Goal: Use online tool/utility: Utilize a website feature to perform a specific function

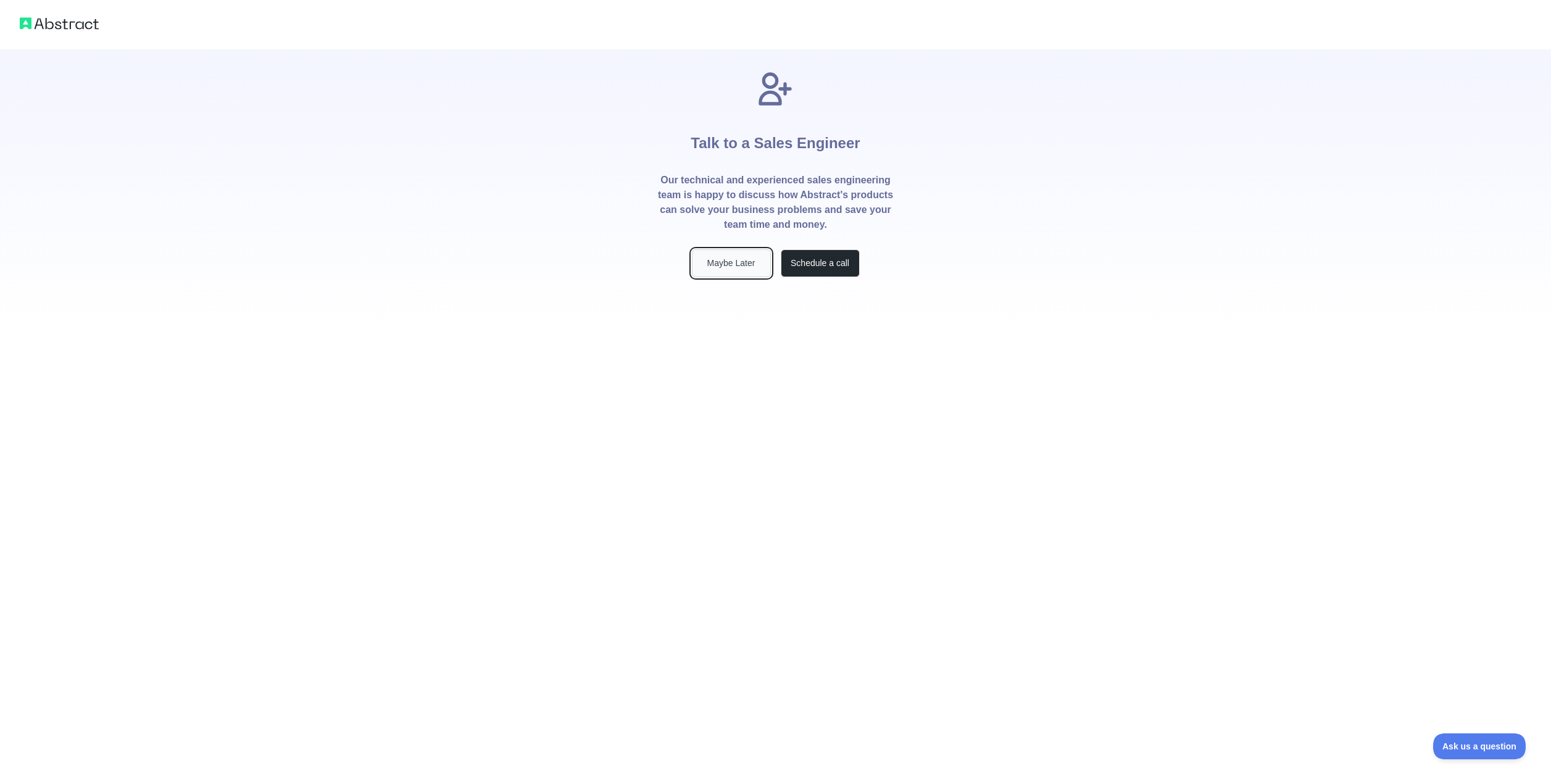
click at [744, 256] on button "Maybe Later" at bounding box center [732, 263] width 79 height 28
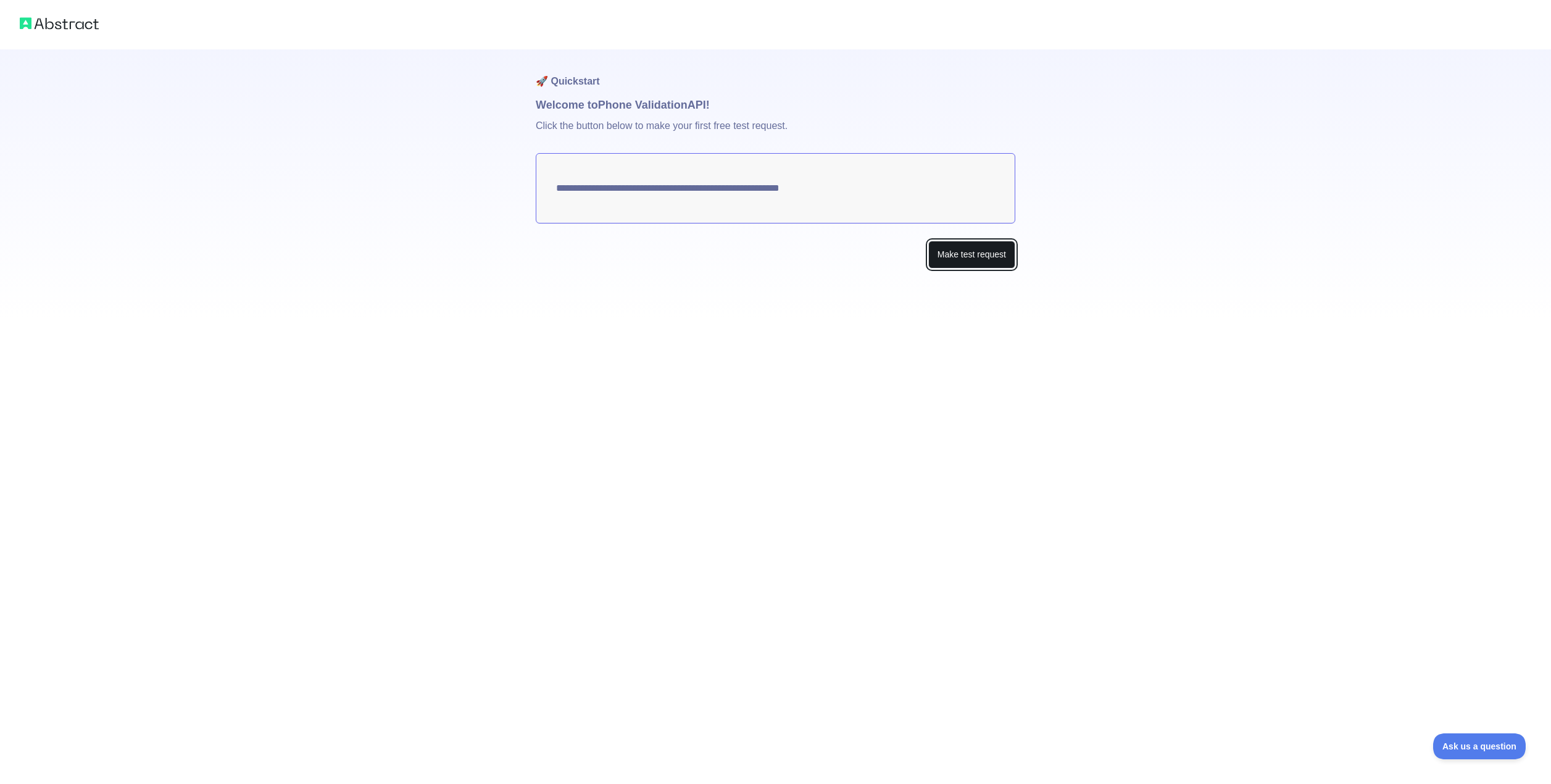
click at [972, 251] on button "Make test request" at bounding box center [972, 255] width 87 height 28
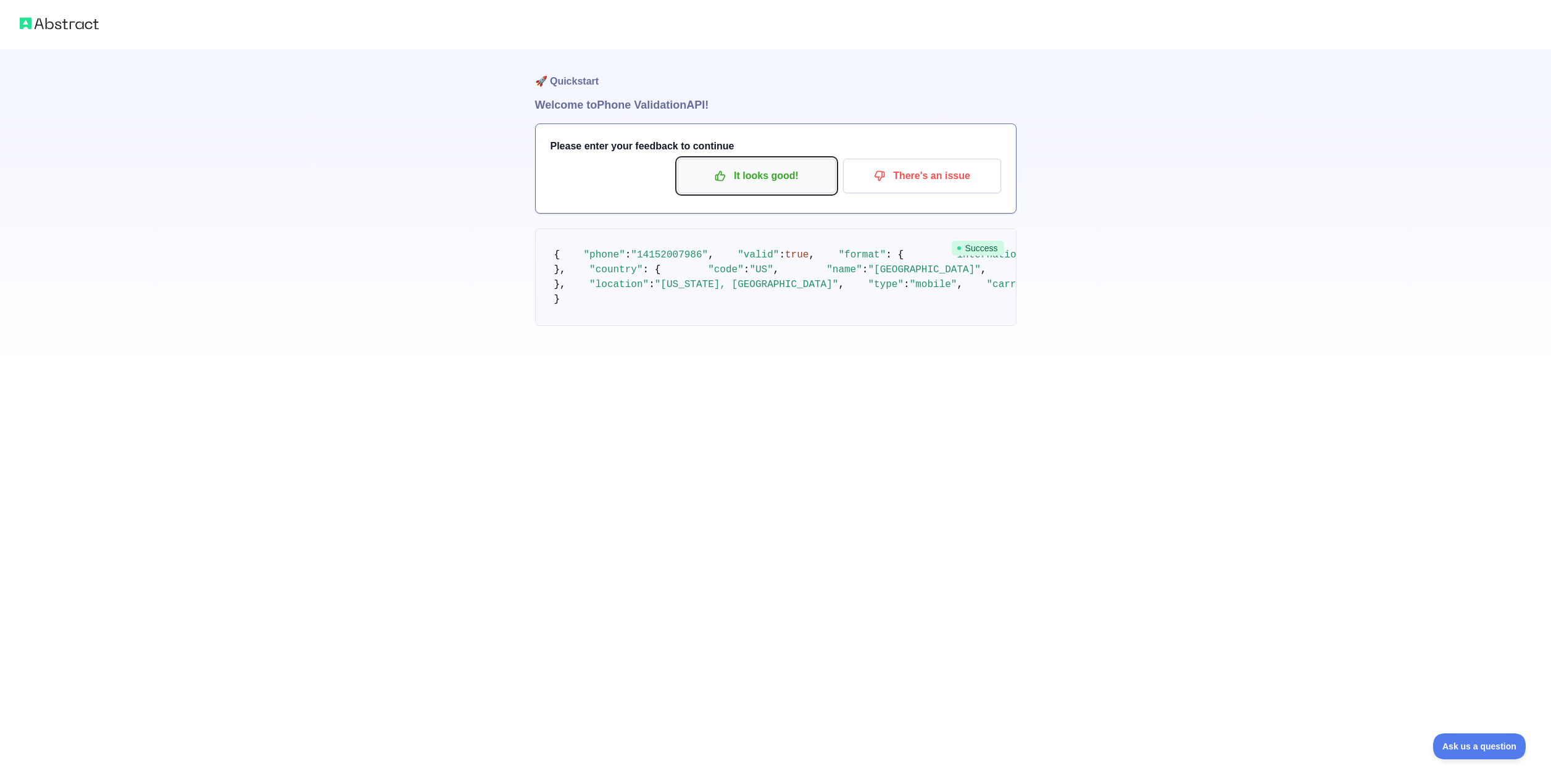
click at [708, 171] on p "It looks good!" at bounding box center [757, 176] width 140 height 21
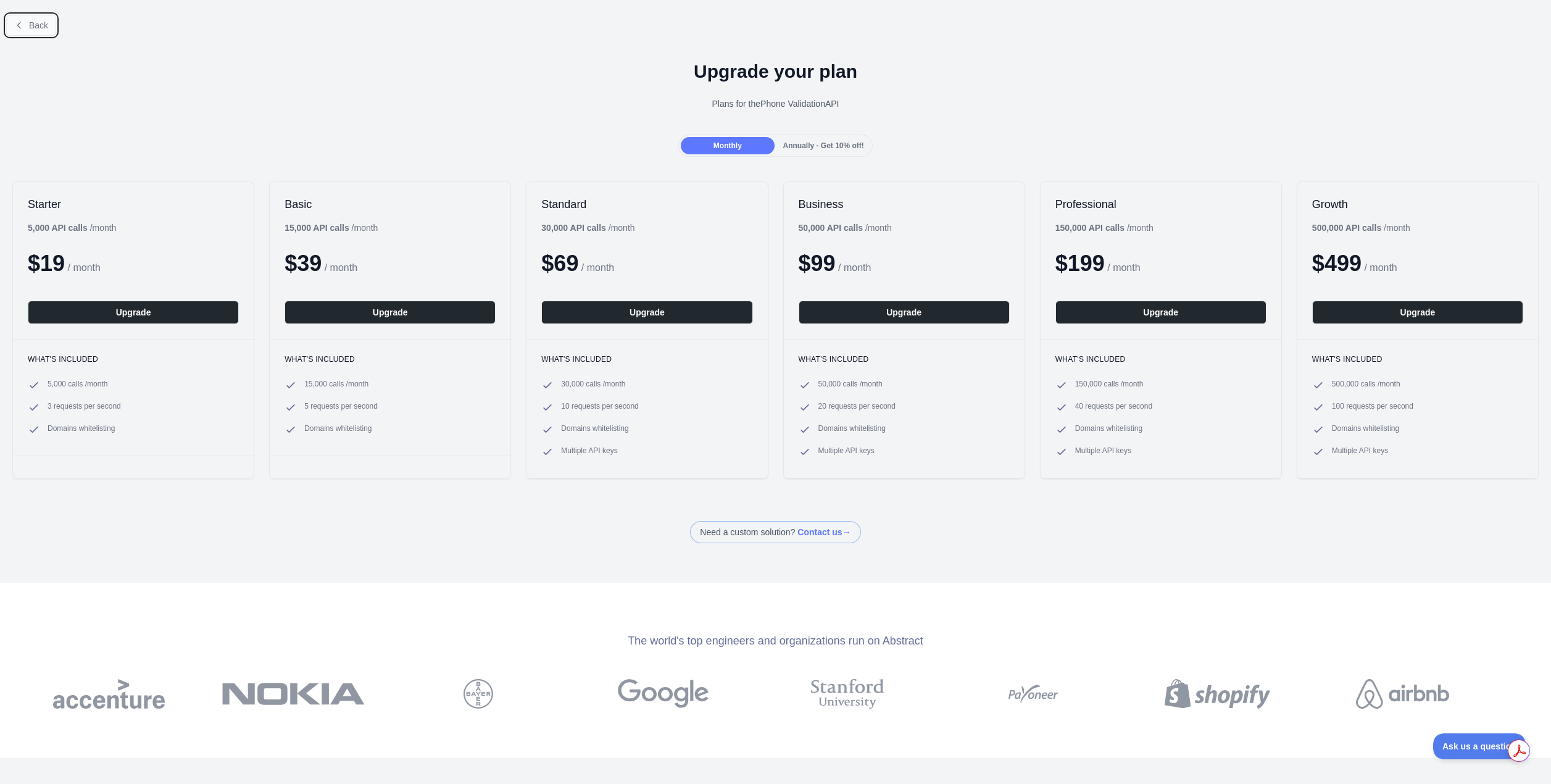
click at [41, 21] on span "Back" at bounding box center [38, 25] width 19 height 10
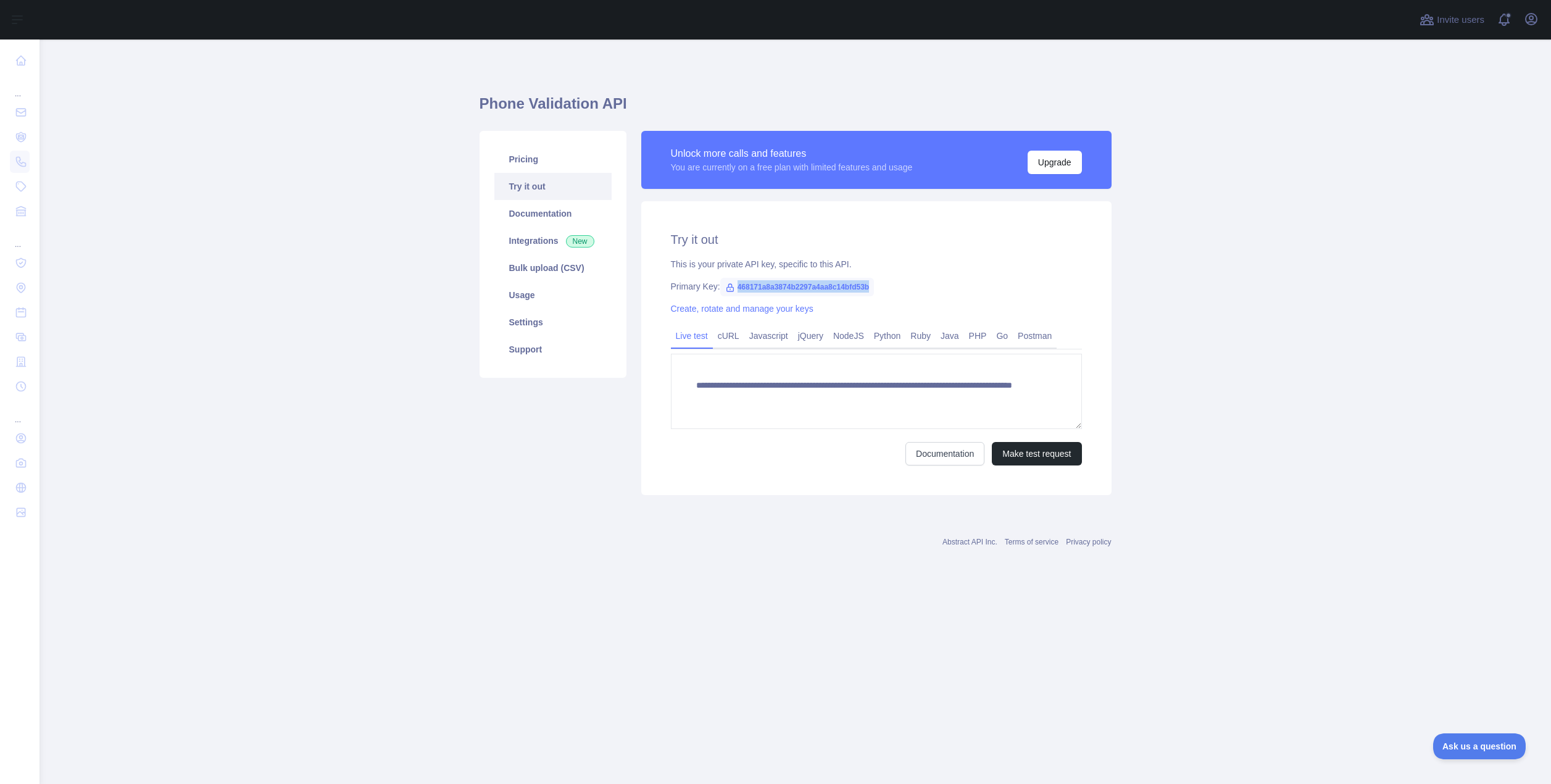
drag, startPoint x: 734, startPoint y: 285, endPoint x: 870, endPoint y: 283, distance: 136.0
click at [870, 283] on span "468171a8a3874b2297a4aa8c14bfd53b" at bounding box center [797, 287] width 155 height 19
copy span "468171a8a3874b2297a4aa8c14bfd53b"
